Goal: Task Accomplishment & Management: Complete application form

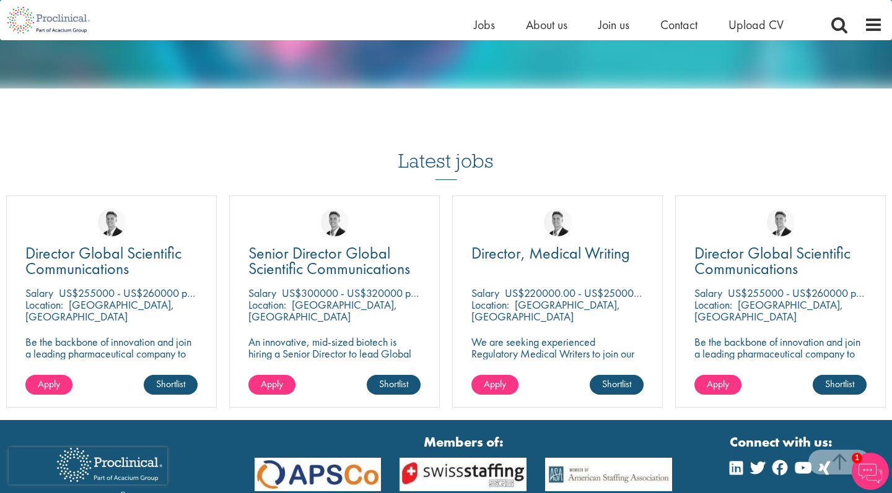
scroll to position [1053, 0]
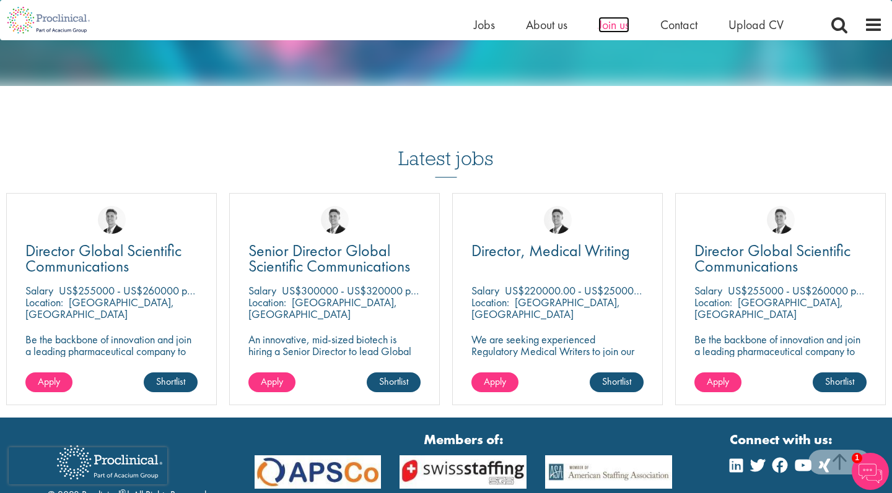
click at [602, 26] on span "Join us" at bounding box center [613, 25] width 31 height 16
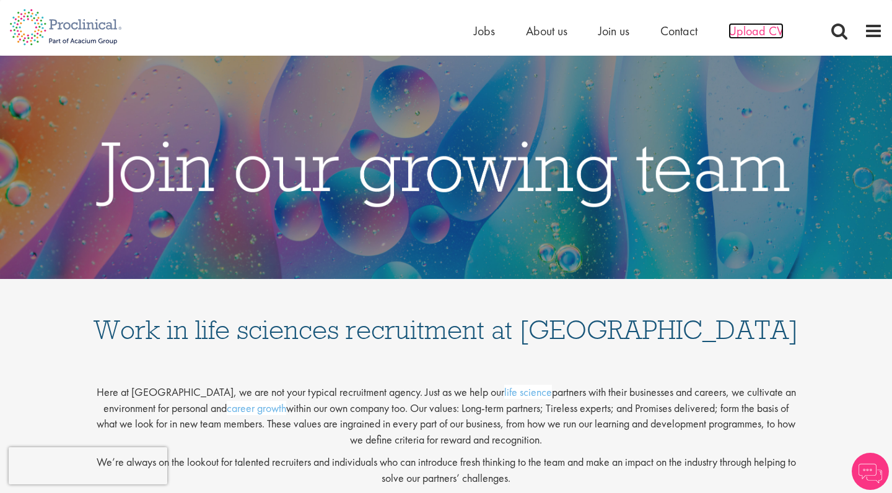
click at [743, 30] on span "Upload CV" at bounding box center [755, 31] width 55 height 16
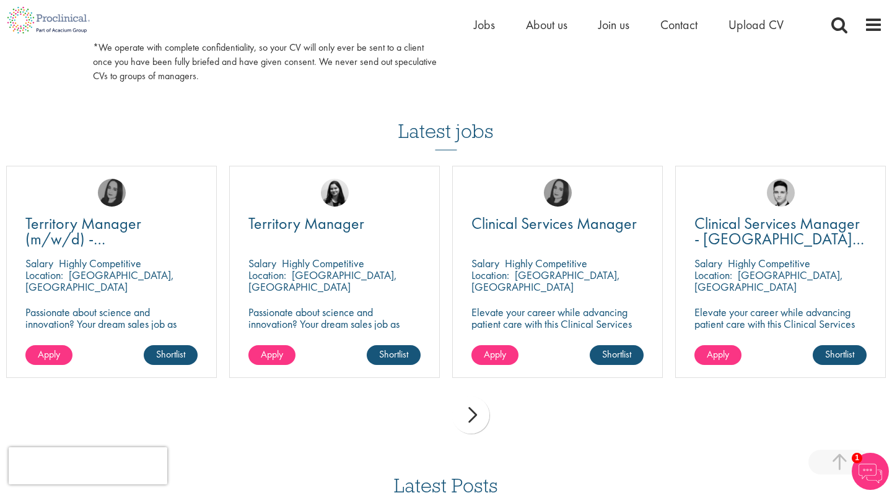
scroll to position [778, 0]
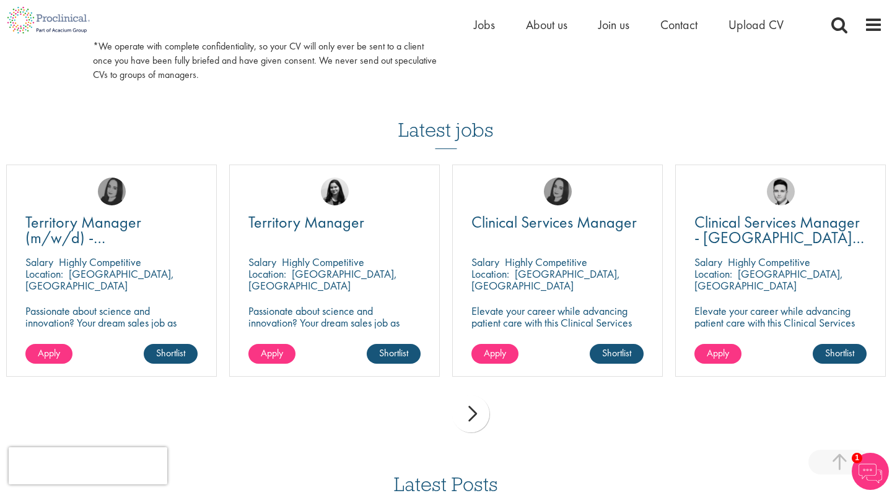
click at [475, 407] on div "next" at bounding box center [470, 414] width 37 height 37
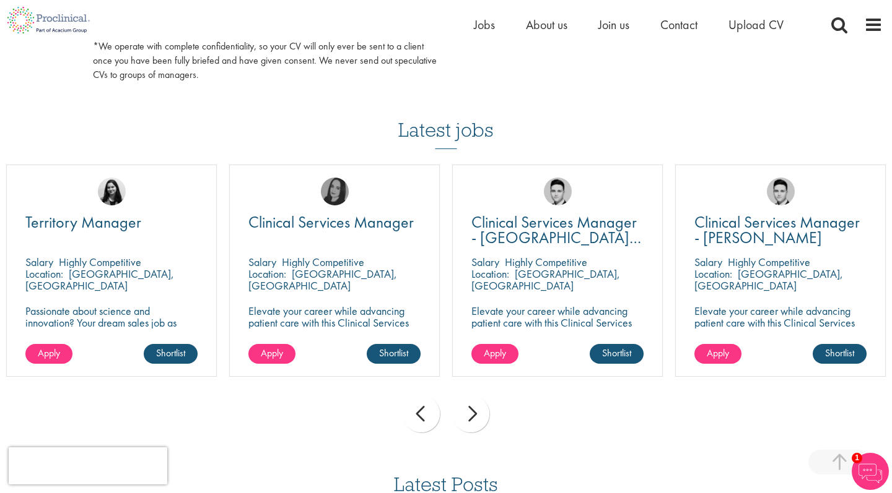
click at [476, 407] on div "next" at bounding box center [470, 414] width 37 height 37
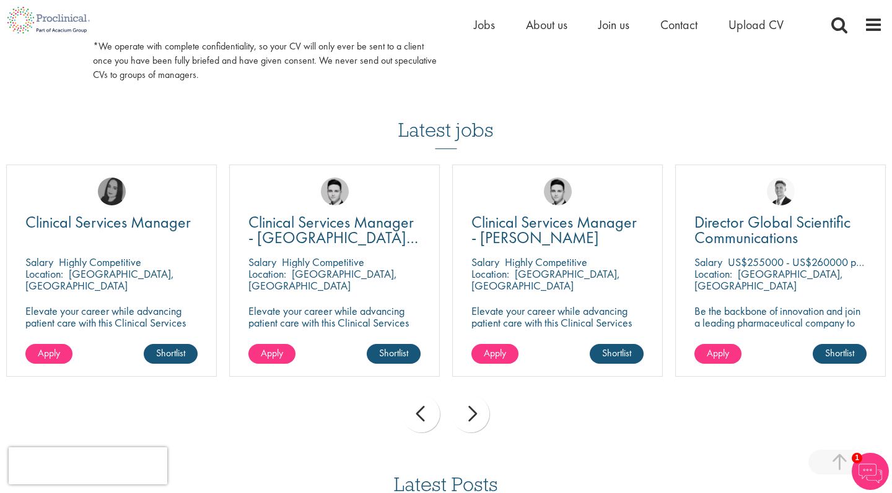
click at [476, 407] on div "next" at bounding box center [470, 414] width 37 height 37
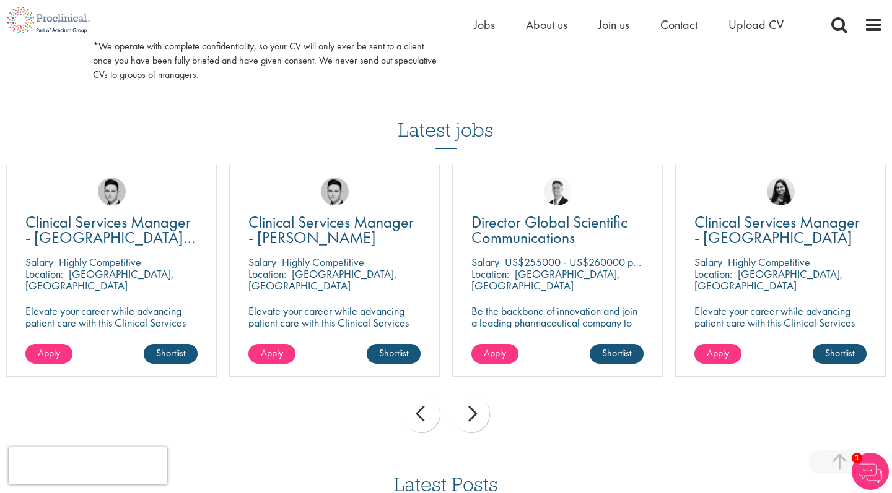
click at [476, 406] on div "next" at bounding box center [470, 414] width 37 height 37
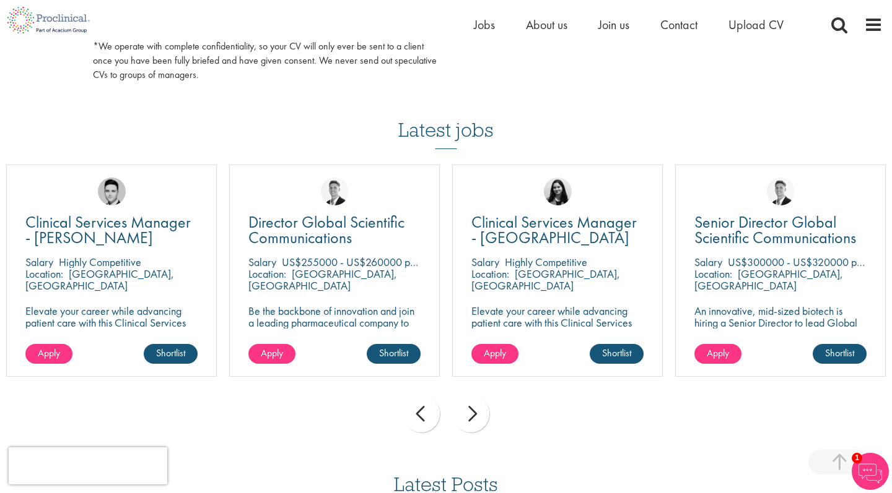
click at [476, 406] on div "next" at bounding box center [470, 414] width 37 height 37
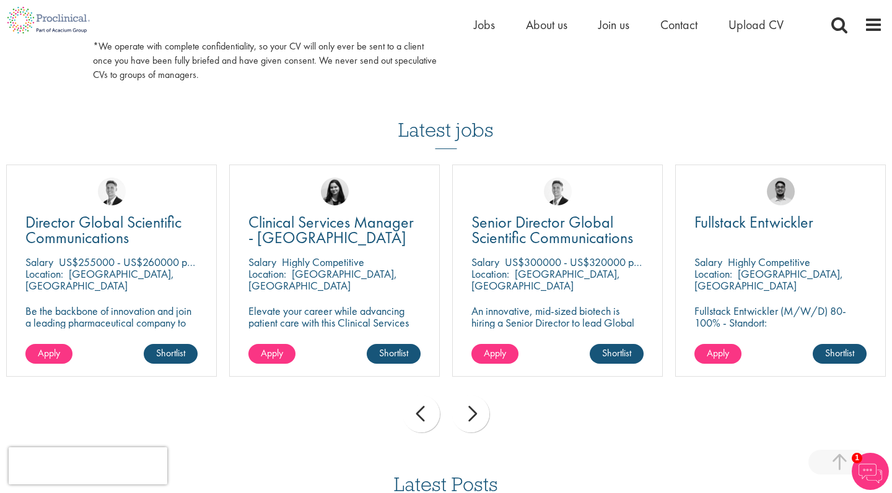
click at [476, 406] on div "next" at bounding box center [470, 414] width 37 height 37
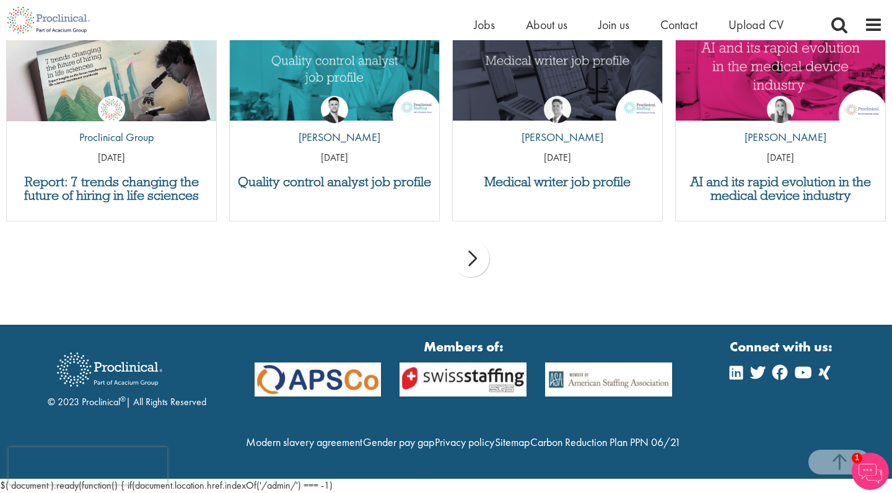
scroll to position [1307, 0]
